Goal: Task Accomplishment & Management: Complete application form

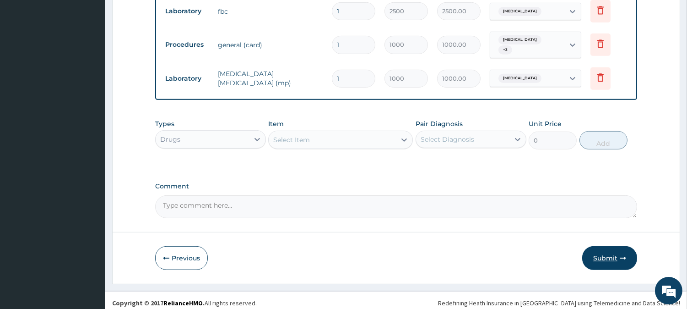
click at [606, 252] on button "Submit" at bounding box center [610, 258] width 55 height 24
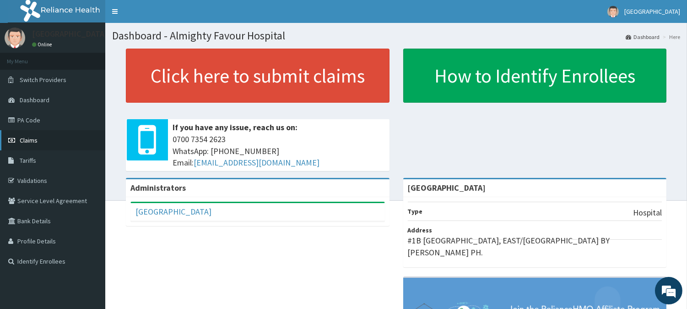
click at [29, 142] on span "Claims" at bounding box center [29, 140] width 18 height 8
click at [27, 118] on link "PA Code" at bounding box center [52, 120] width 105 height 20
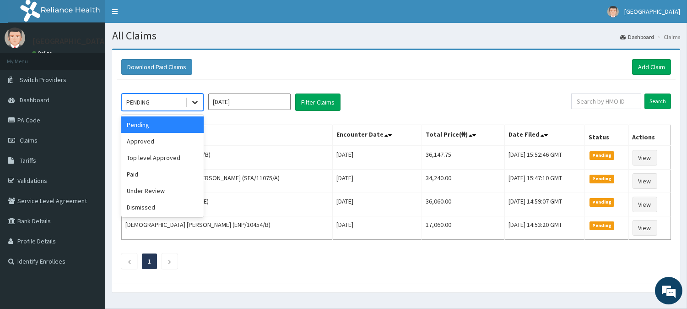
click at [194, 104] on icon at bounding box center [195, 102] width 9 height 9
click at [156, 142] on div "Approved" at bounding box center [162, 141] width 82 height 16
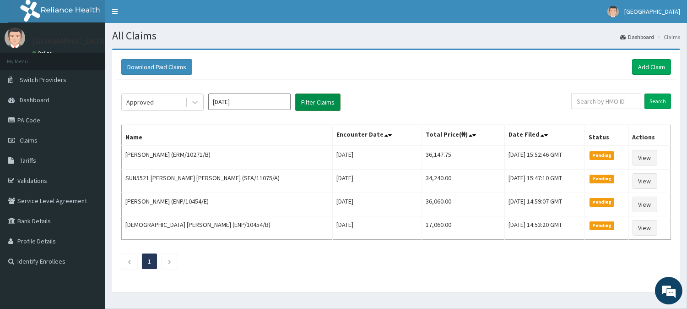
click at [324, 100] on button "Filter Claims" at bounding box center [317, 101] width 45 height 17
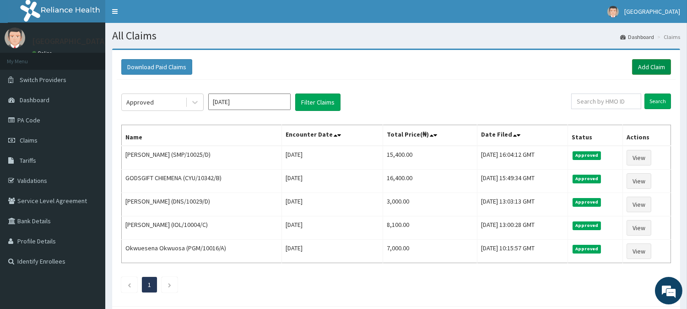
click at [648, 62] on link "Add Claim" at bounding box center [651, 67] width 39 height 16
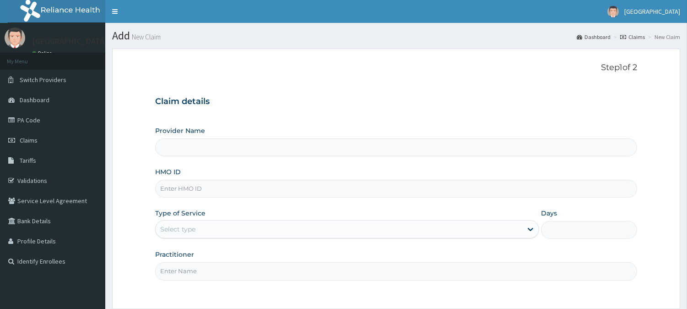
type input "[GEOGRAPHIC_DATA]"
click at [165, 186] on input "HMO ID" at bounding box center [396, 189] width 482 height 18
paste input "DNS/10029/A"
type input "DNS/10029/A"
click at [198, 229] on div "Select type" at bounding box center [339, 229] width 367 height 15
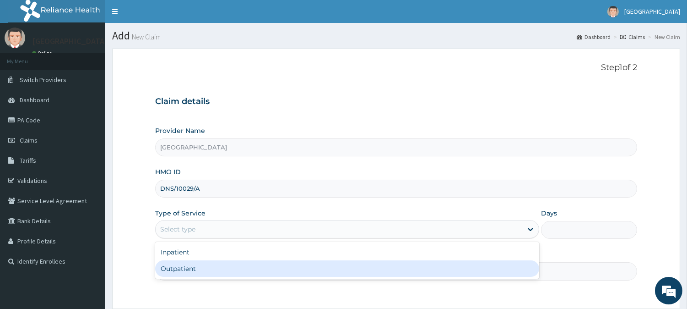
click at [186, 270] on div "Outpatient" at bounding box center [347, 268] width 384 height 16
type input "1"
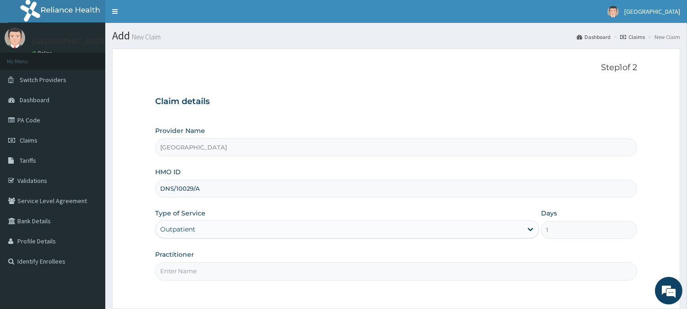
click at [186, 270] on input "Practitioner" at bounding box center [396, 271] width 482 height 18
type input "DR. KILANI"
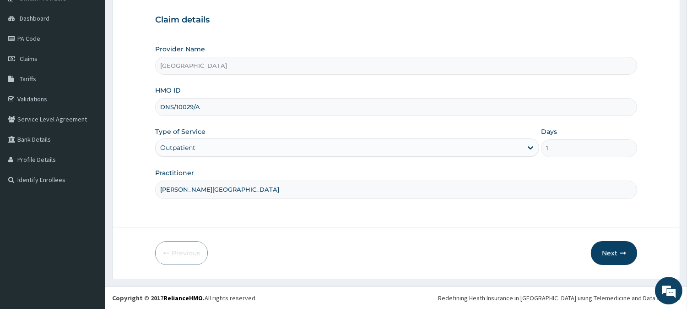
click at [610, 253] on button "Next" at bounding box center [614, 253] width 46 height 24
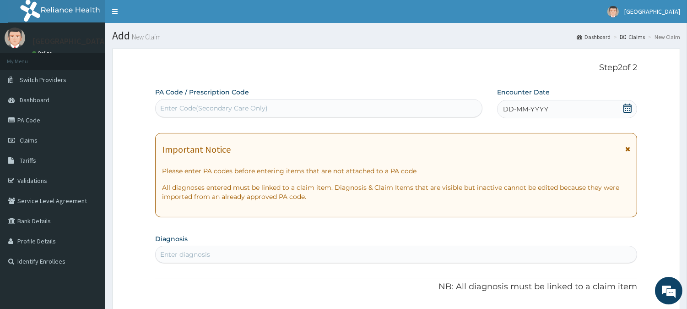
click at [226, 103] on div "Enter Code(Secondary Care Only)" at bounding box center [214, 107] width 108 height 9
paste input "PA/8C76B2"
type input "PA/8C76B2"
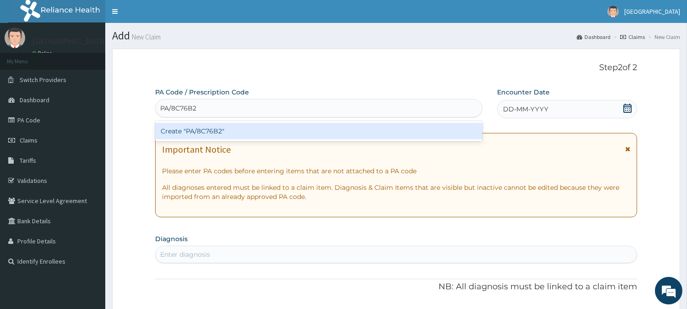
click at [216, 133] on div "Create "PA/8C76B2"" at bounding box center [318, 131] width 327 height 16
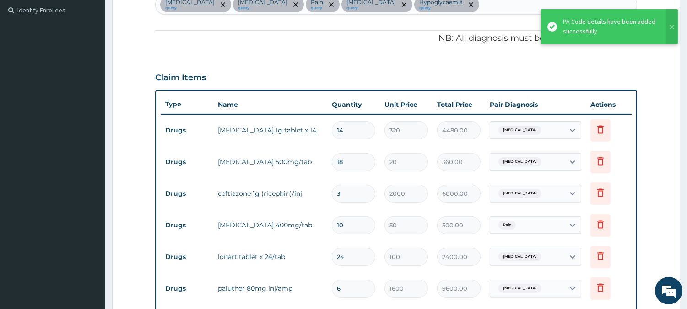
scroll to position [233, 0]
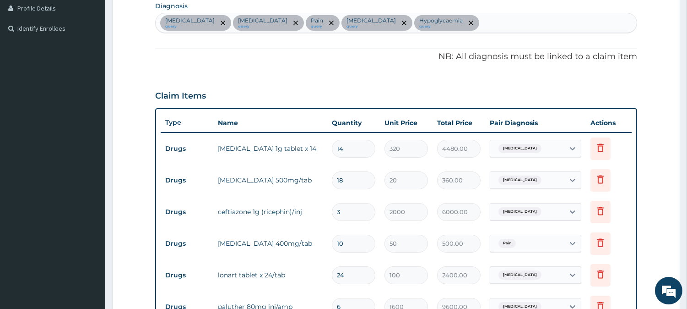
click at [434, 24] on div "Typhoid fever query Malaria query Pain query Sepsis query Hypoglycaemia query" at bounding box center [396, 22] width 481 height 19
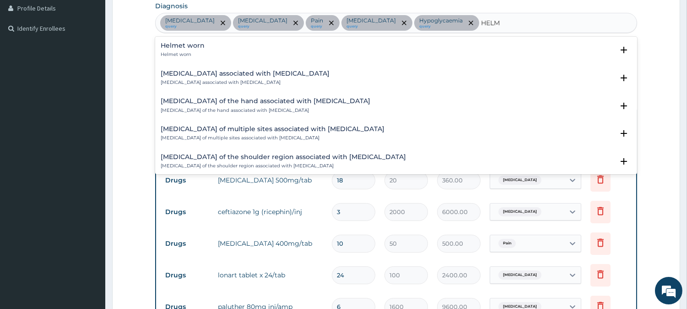
type input "HELME"
click at [170, 49] on div "Helmet worn Helmet worn" at bounding box center [183, 50] width 44 height 16
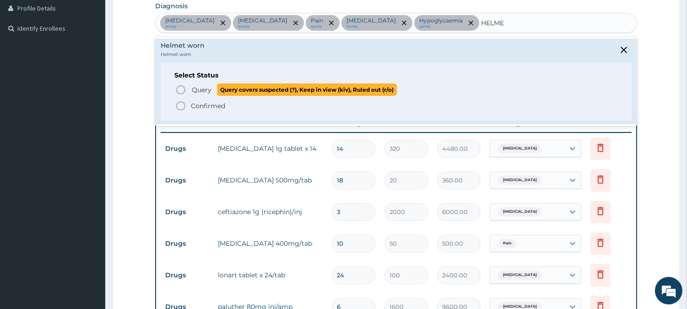
click at [179, 88] on icon "status option query" at bounding box center [180, 89] width 11 height 11
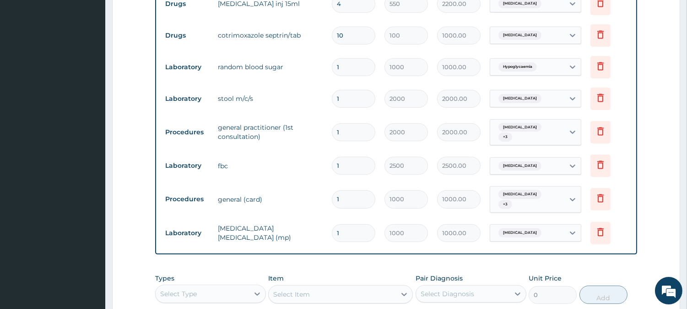
scroll to position [691, 0]
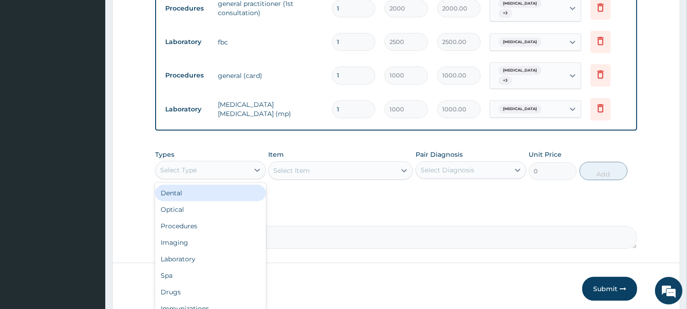
click at [208, 163] on div "Select Type" at bounding box center [202, 170] width 93 height 15
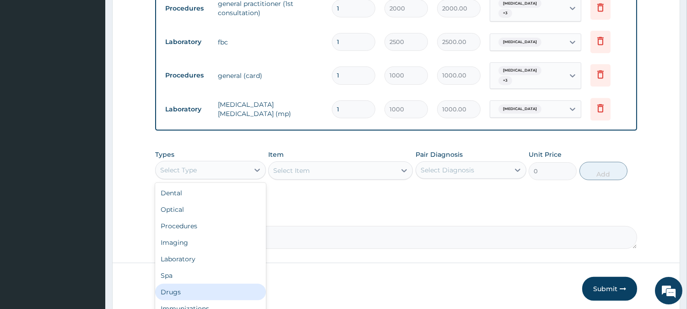
click at [184, 284] on div "Drugs" at bounding box center [210, 291] width 111 height 16
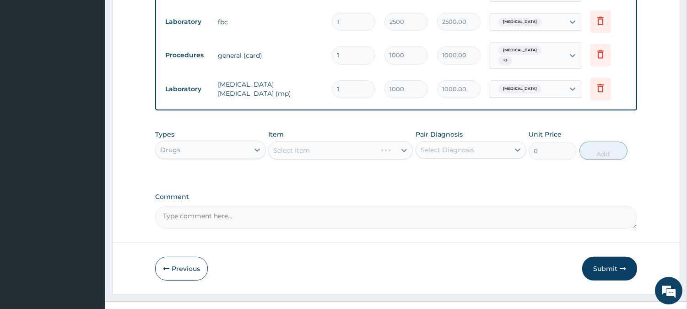
scroll to position [721, 0]
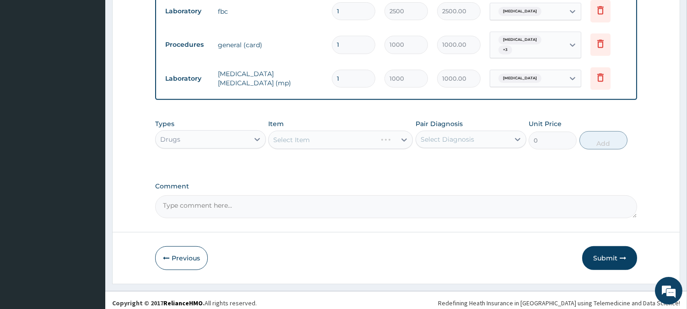
click at [333, 138] on div "Select Item" at bounding box center [340, 140] width 145 height 18
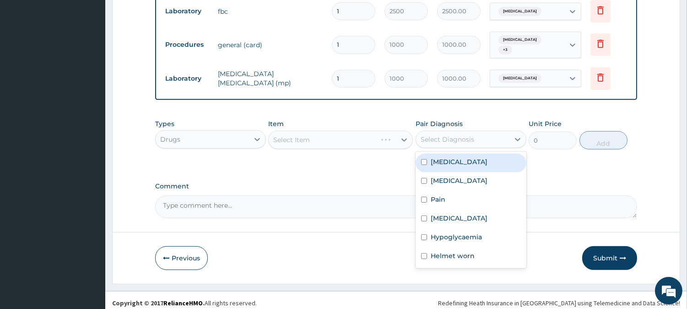
click at [470, 135] on div "Select Diagnosis" at bounding box center [448, 139] width 54 height 9
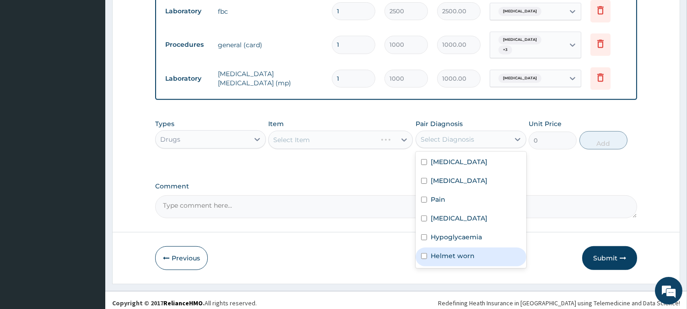
click at [421, 253] on input "checkbox" at bounding box center [424, 256] width 6 height 6
checkbox input "true"
click at [337, 134] on div "Select Item" at bounding box center [332, 139] width 127 height 15
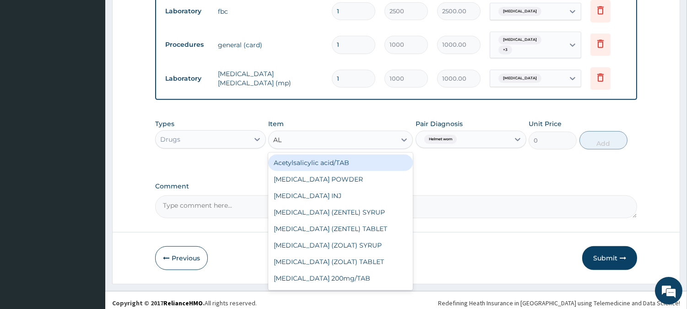
type input "ALB"
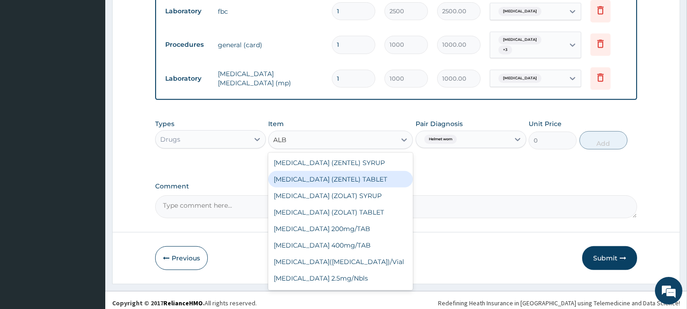
click at [335, 172] on div "[MEDICAL_DATA] (ZENTEL) TABLET" at bounding box center [340, 179] width 145 height 16
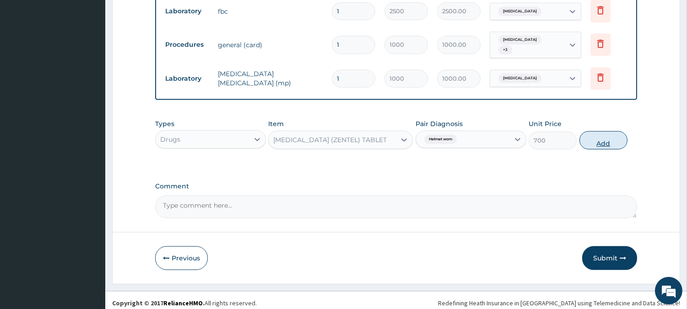
click at [598, 136] on button "Add" at bounding box center [604, 140] width 48 height 18
type input "0"
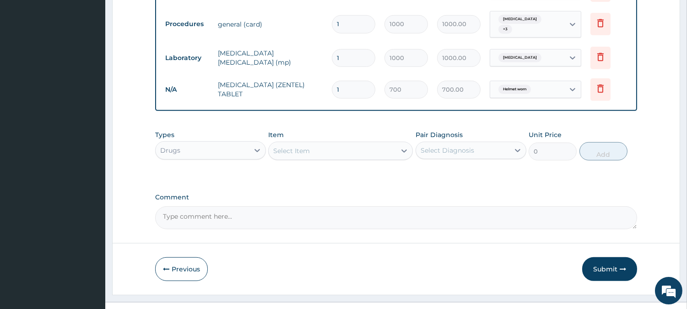
scroll to position [753, 0]
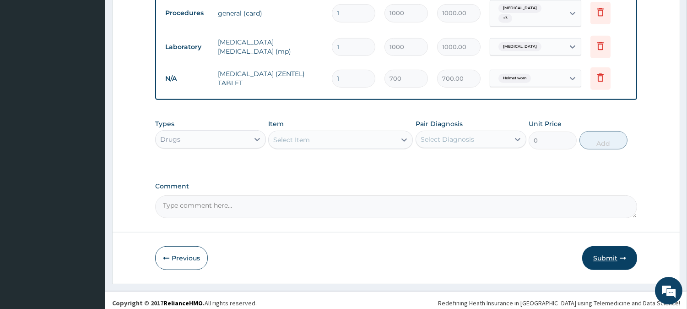
click at [605, 249] on button "Submit" at bounding box center [610, 258] width 55 height 24
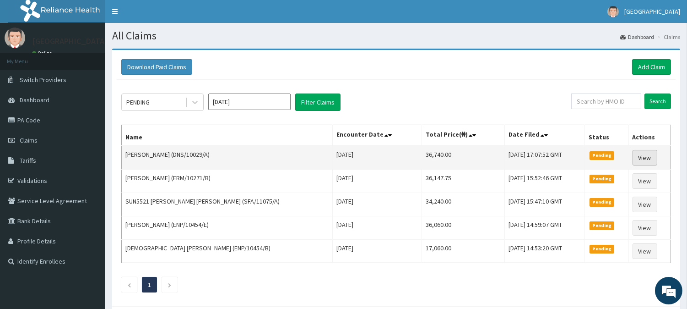
click at [648, 158] on link "View" at bounding box center [645, 158] width 25 height 16
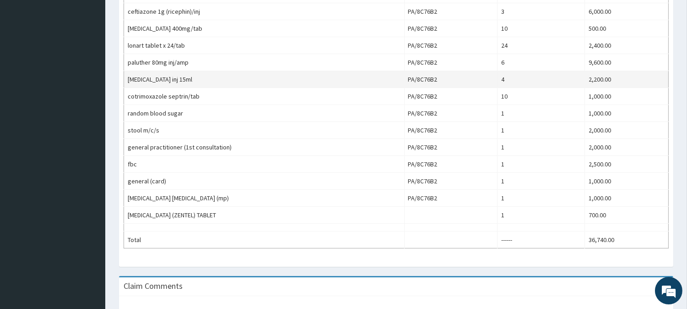
click at [389, 77] on td "[MEDICAL_DATA] inj 15ml" at bounding box center [264, 79] width 281 height 17
